Goal: Contribute content

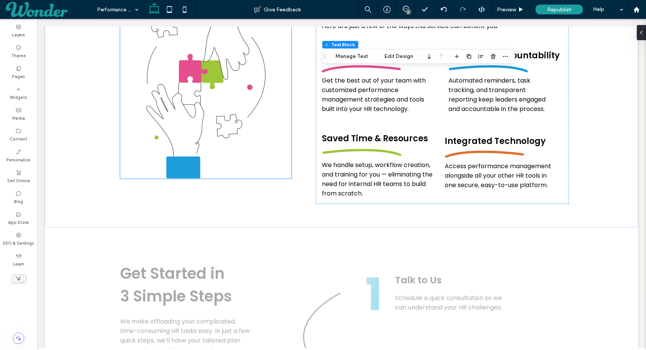
scroll to position [499, 0]
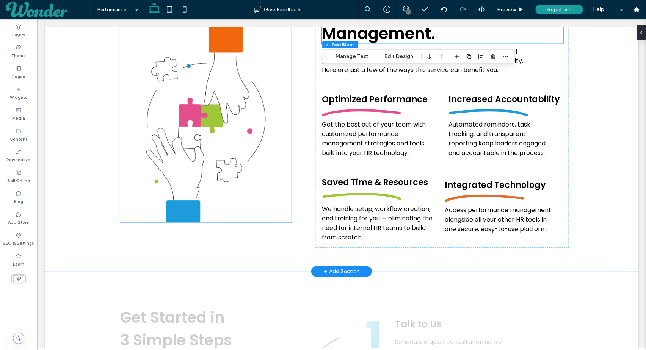
click at [196, 131] on img at bounding box center [205, 123] width 171 height 199
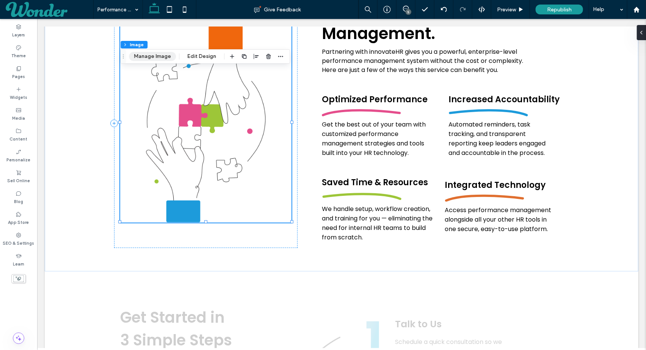
click at [163, 57] on button "Manage Image" at bounding box center [152, 56] width 47 height 9
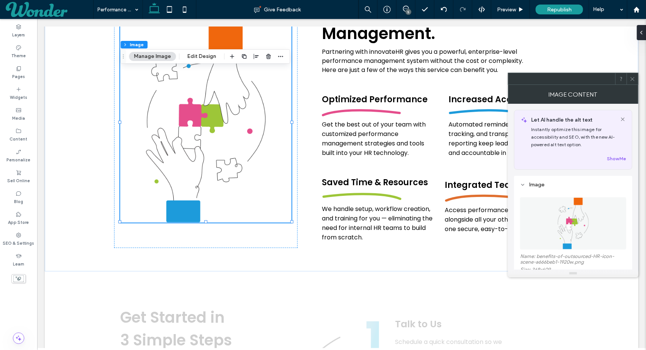
click at [535, 217] on figure at bounding box center [573, 224] width 106 height 52
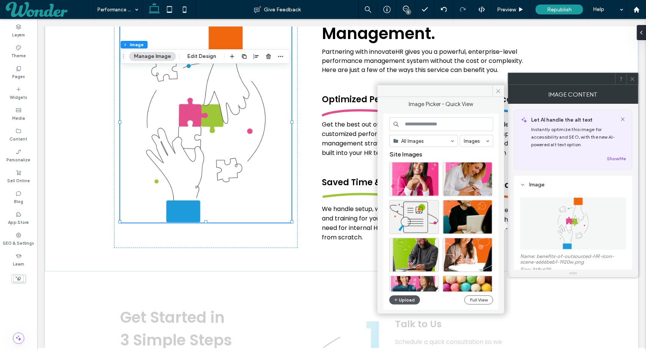
click at [397, 301] on icon "button" at bounding box center [396, 300] width 5 height 6
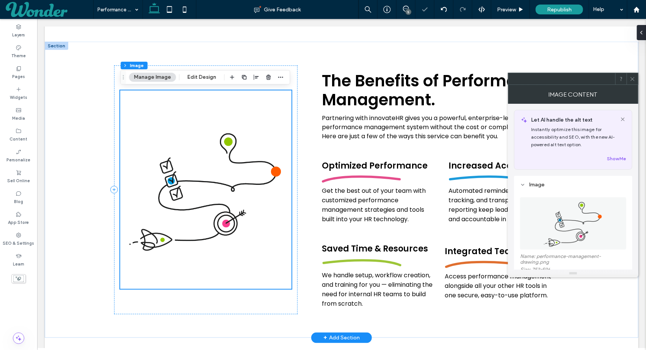
scroll to position [433, 0]
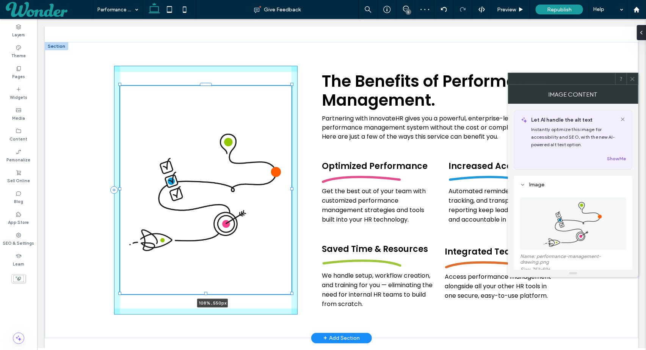
drag, startPoint x: 120, startPoint y: 88, endPoint x: 107, endPoint y: 83, distance: 14.0
click at [107, 83] on div "108% , 550px The Benefits of Performance Management. Partnering with innovateHR…" at bounding box center [341, 190] width 594 height 297
type input "***"
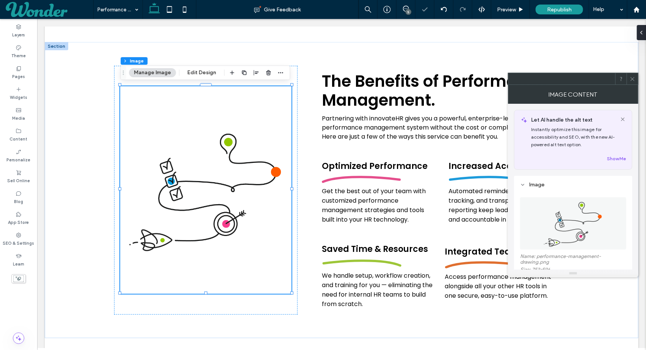
click at [633, 79] on icon at bounding box center [633, 79] width 6 height 6
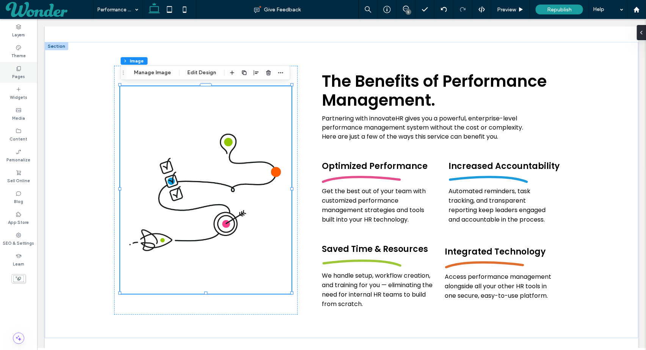
click at [20, 69] on icon at bounding box center [19, 69] width 6 height 6
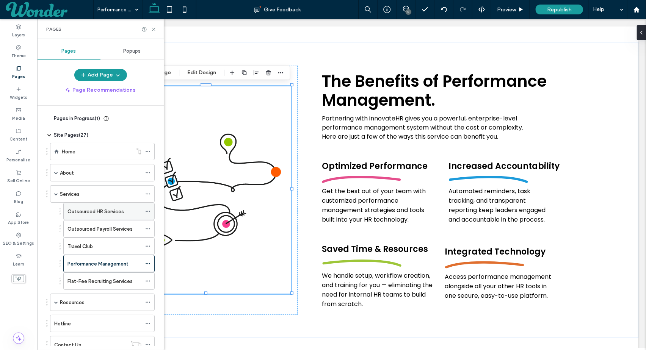
click at [110, 217] on div "Outsourced HR Services" at bounding box center [105, 211] width 74 height 17
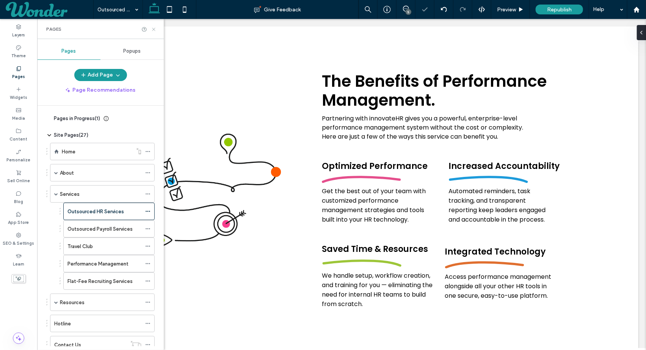
click at [154, 28] on icon at bounding box center [154, 30] width 6 height 6
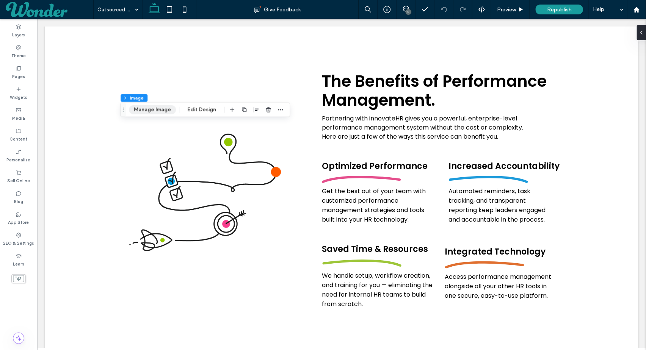
click at [164, 112] on button "Manage Image" at bounding box center [152, 109] width 47 height 9
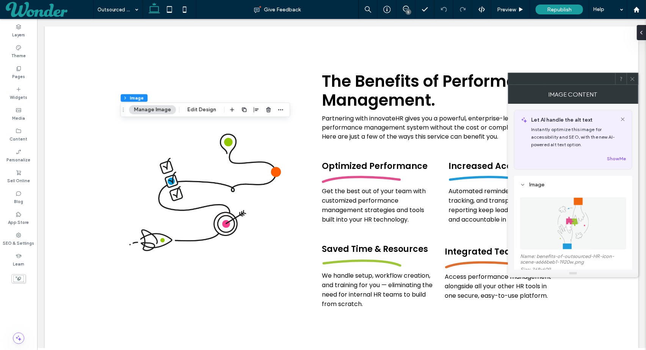
click at [563, 216] on img at bounding box center [574, 224] width 32 height 52
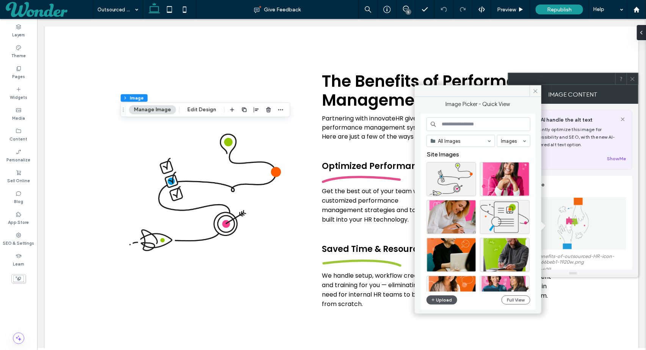
click at [435, 300] on icon "button" at bounding box center [433, 300] width 5 height 6
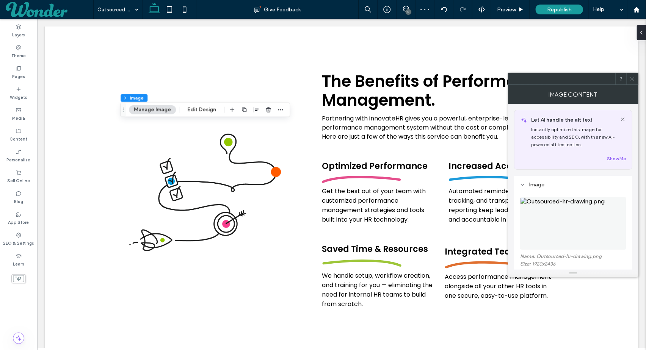
click at [599, 210] on figure at bounding box center [573, 224] width 106 height 52
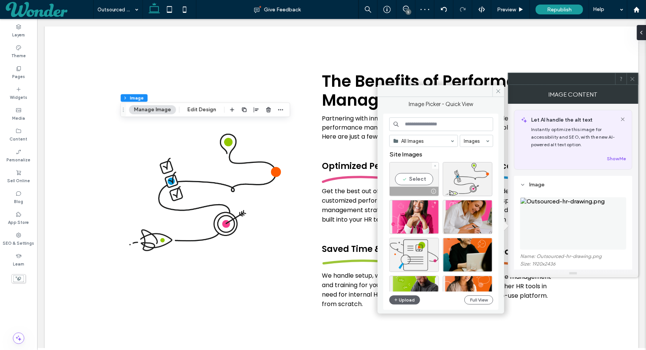
click at [432, 165] on div at bounding box center [435, 166] width 6 height 6
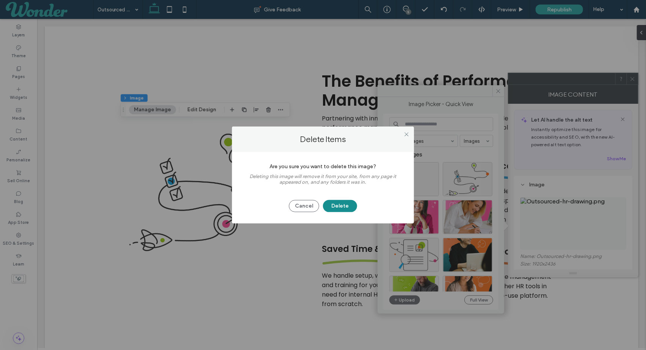
click at [344, 204] on button "Delete" at bounding box center [340, 206] width 34 height 12
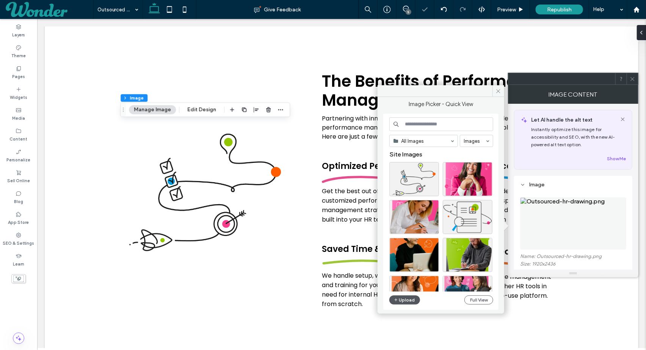
click at [408, 303] on button "Upload" at bounding box center [405, 300] width 31 height 9
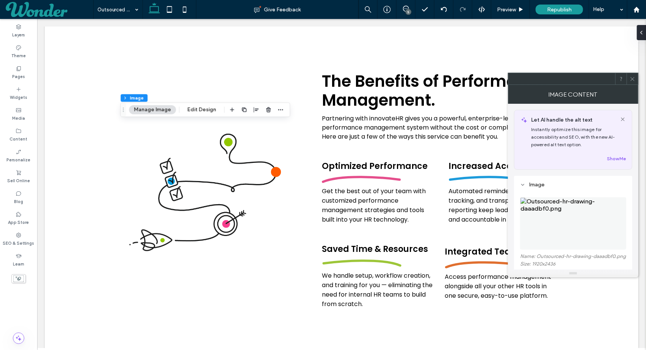
click at [591, 232] on img at bounding box center [573, 224] width 106 height 52
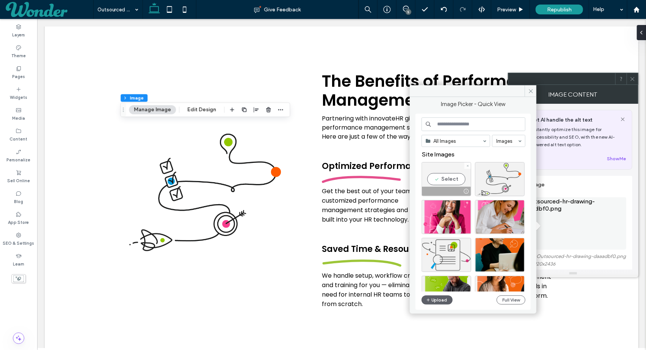
click at [453, 178] on div "Select" at bounding box center [447, 179] width 50 height 34
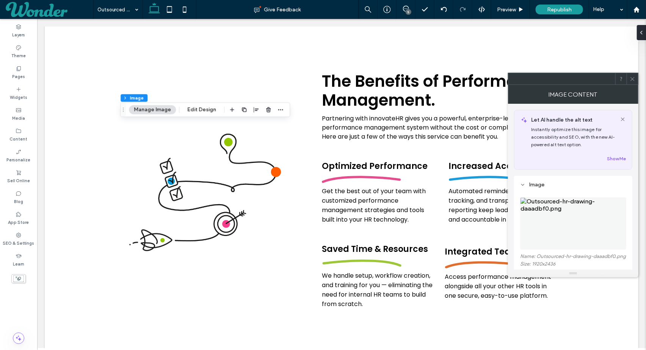
click at [552, 219] on figure at bounding box center [573, 224] width 106 height 52
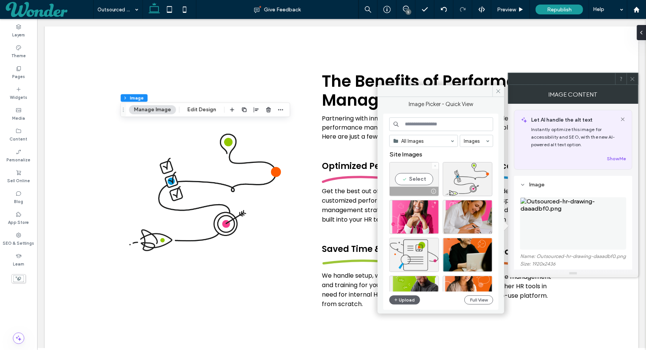
click at [436, 165] on icon at bounding box center [435, 166] width 3 height 3
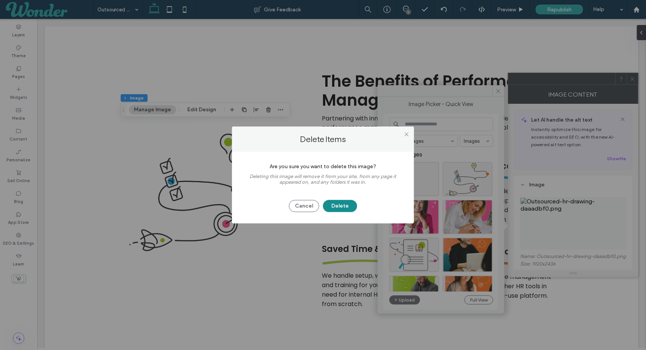
click at [344, 205] on button "Delete" at bounding box center [340, 206] width 34 height 12
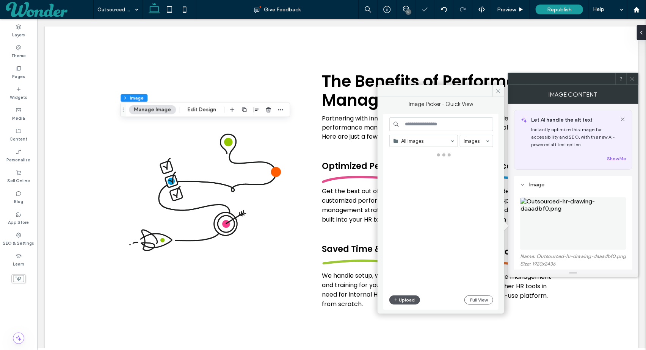
click at [411, 302] on button "Upload" at bounding box center [405, 300] width 31 height 9
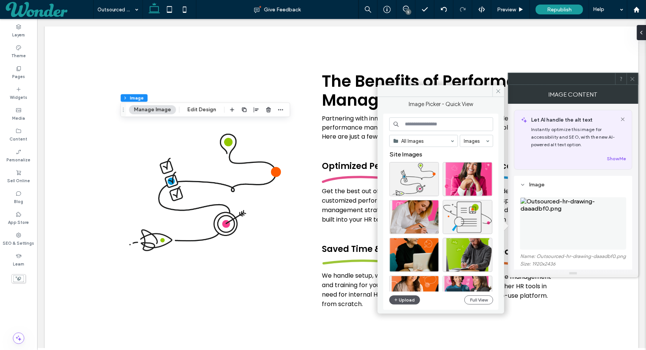
click at [403, 297] on button "Upload" at bounding box center [405, 300] width 31 height 9
click at [399, 302] on button "Upload" at bounding box center [405, 300] width 31 height 9
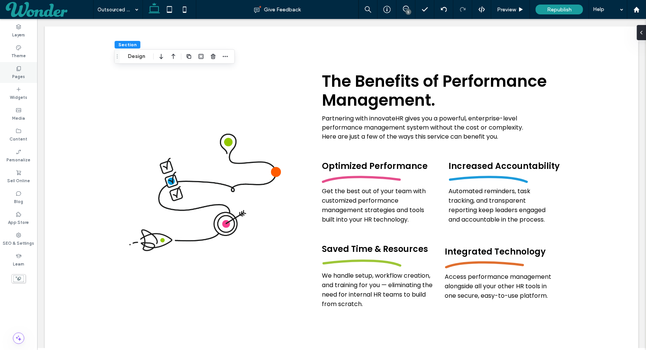
click at [23, 78] on label "Pages" at bounding box center [18, 76] width 13 height 8
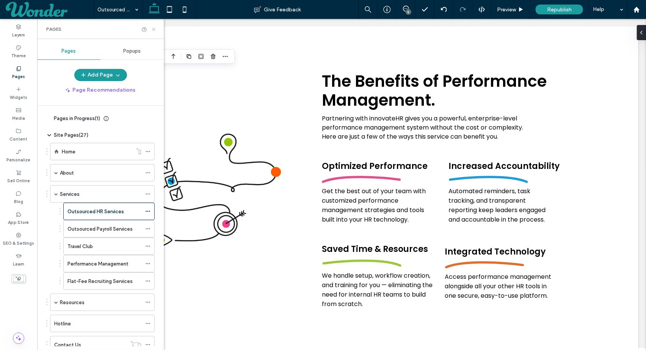
click at [154, 27] on icon at bounding box center [154, 30] width 6 height 6
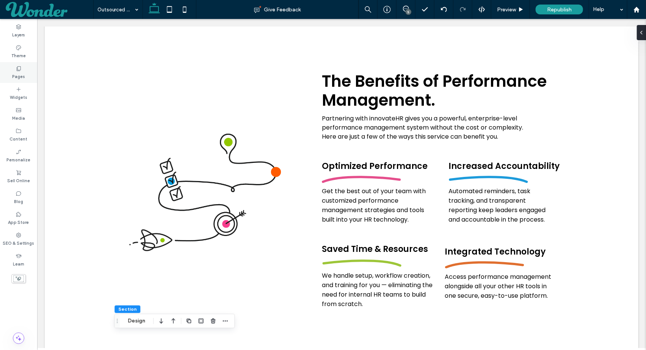
click at [9, 69] on div "Pages" at bounding box center [18, 72] width 37 height 21
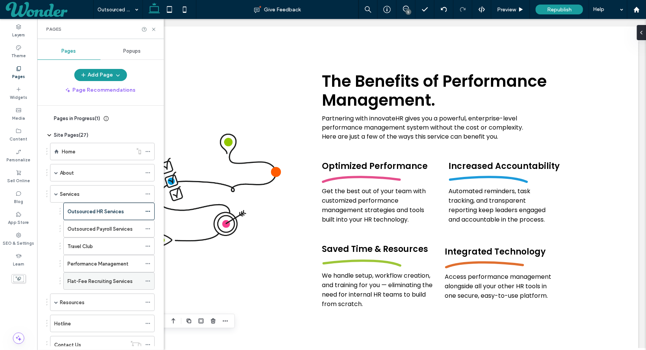
click at [105, 276] on div "Flat-Fee Recruiting Services" at bounding box center [105, 281] width 74 height 17
click at [156, 27] on icon at bounding box center [154, 30] width 6 height 6
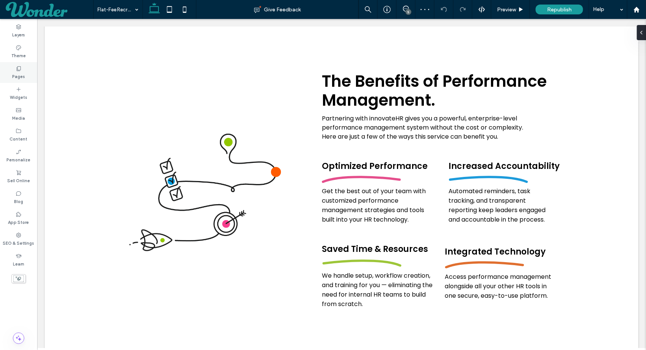
click at [22, 79] on label "Pages" at bounding box center [18, 76] width 13 height 8
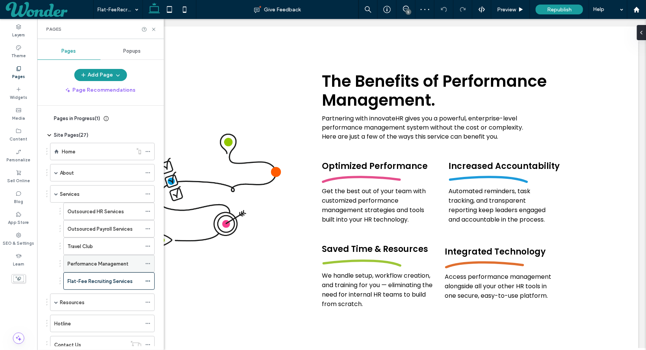
click at [104, 267] on label "Performance Management" at bounding box center [98, 264] width 61 height 13
click at [110, 248] on div "Travel Club" at bounding box center [105, 247] width 74 height 8
click at [105, 225] on div "Outsourced Payroll Services" at bounding box center [105, 229] width 74 height 17
click at [157, 28] on div "Pages" at bounding box center [100, 29] width 127 height 20
click at [154, 30] on icon at bounding box center [154, 30] width 6 height 6
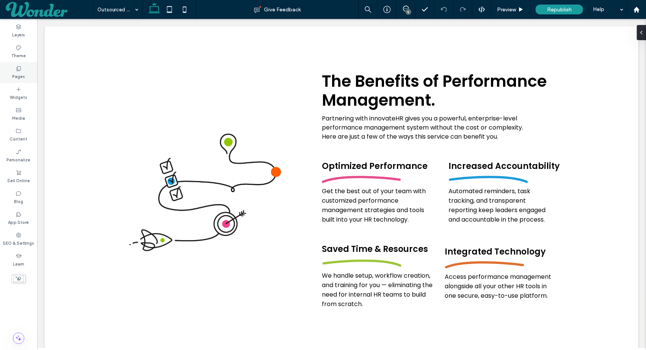
click at [20, 81] on div "Pages" at bounding box center [18, 72] width 37 height 21
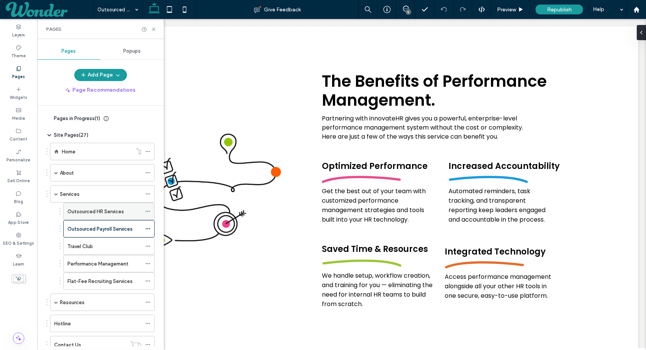
click at [121, 213] on label "Outsourced HR Services" at bounding box center [96, 211] width 57 height 13
click at [155, 29] on icon at bounding box center [154, 30] width 6 height 6
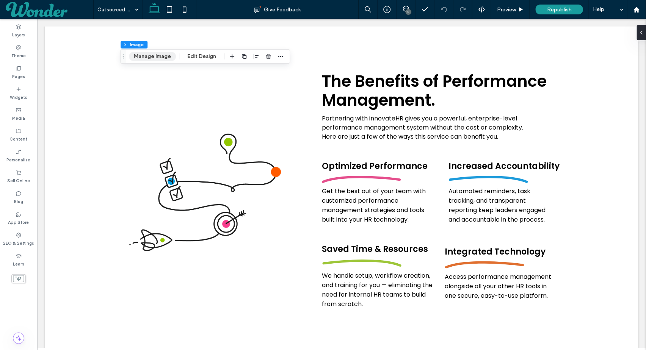
click at [163, 57] on button "Manage Image" at bounding box center [152, 56] width 47 height 9
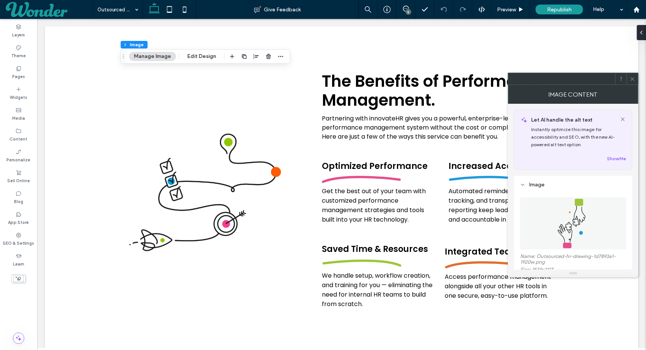
click at [591, 243] on figure at bounding box center [573, 224] width 106 height 52
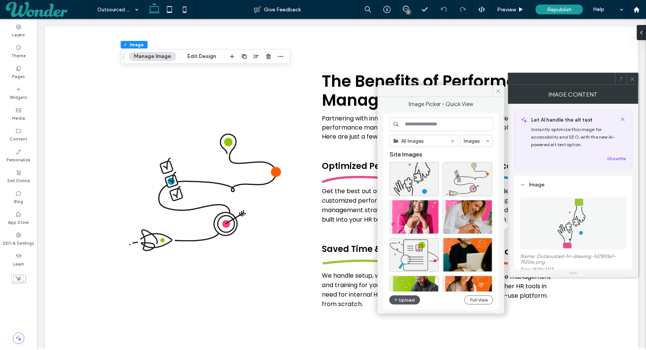
click at [408, 299] on button "Upload" at bounding box center [405, 300] width 31 height 9
click at [403, 302] on button "Upload" at bounding box center [405, 300] width 31 height 9
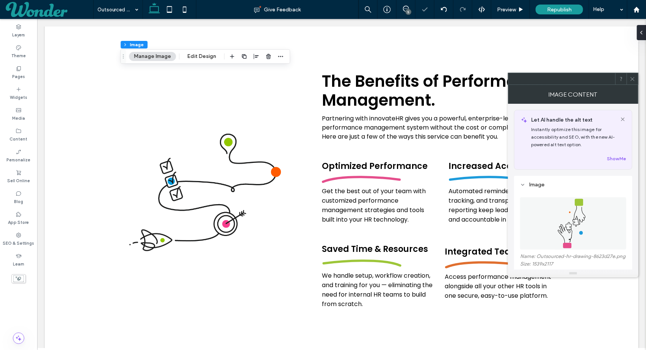
click at [633, 77] on icon at bounding box center [633, 79] width 6 height 6
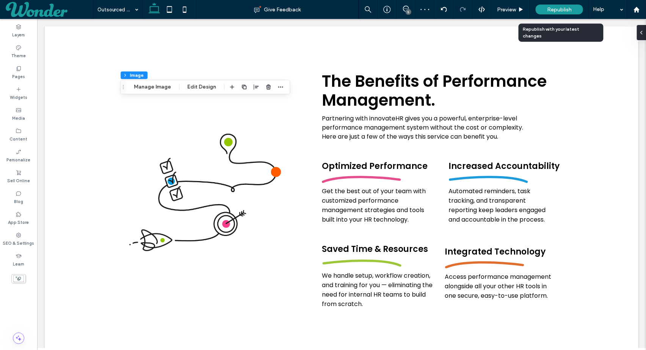
click at [562, 8] on span "Republish" at bounding box center [559, 9] width 25 height 6
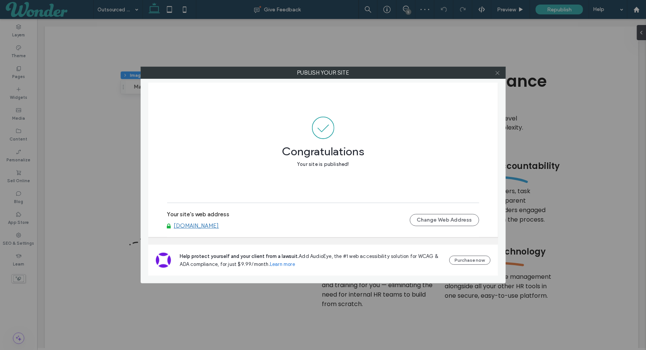
click at [498, 72] on icon at bounding box center [498, 73] width 6 height 6
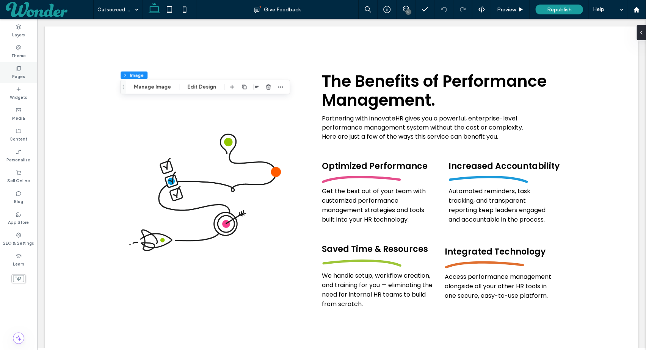
click at [24, 71] on div "Pages" at bounding box center [18, 72] width 37 height 21
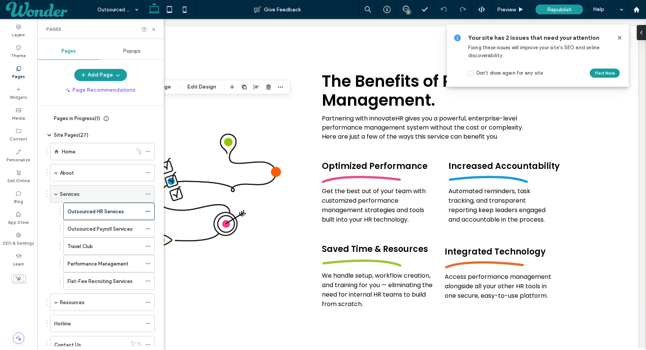
click at [91, 195] on div "Services" at bounding box center [101, 194] width 82 height 8
click at [155, 31] on icon at bounding box center [154, 30] width 6 height 6
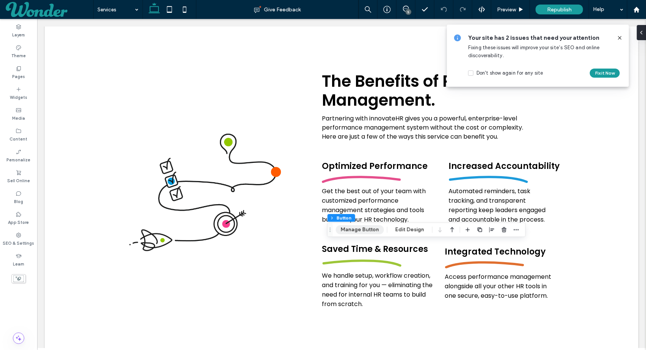
click at [373, 231] on button "Manage Button" at bounding box center [360, 230] width 48 height 9
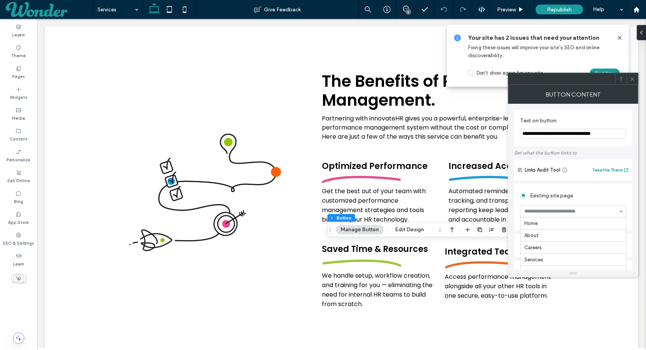
scroll to position [62, 0]
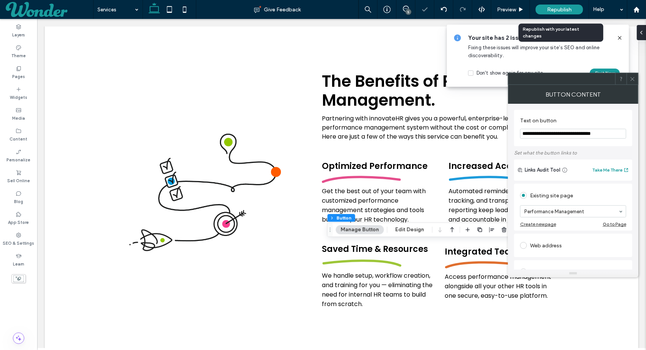
click at [565, 11] on span "Republish" at bounding box center [559, 9] width 25 height 6
